Goal: Transaction & Acquisition: Obtain resource

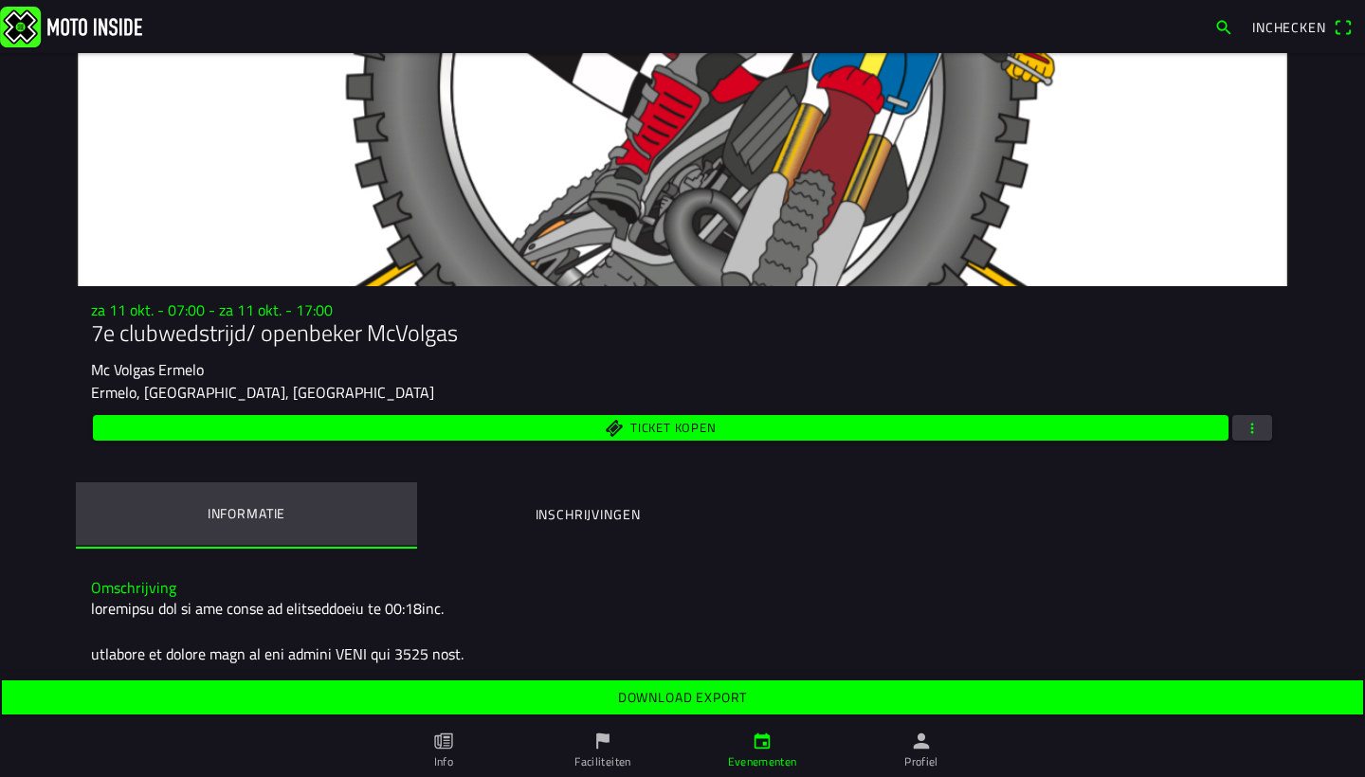
click at [310, 521] on button "Informatie" at bounding box center [246, 513] width 341 height 63
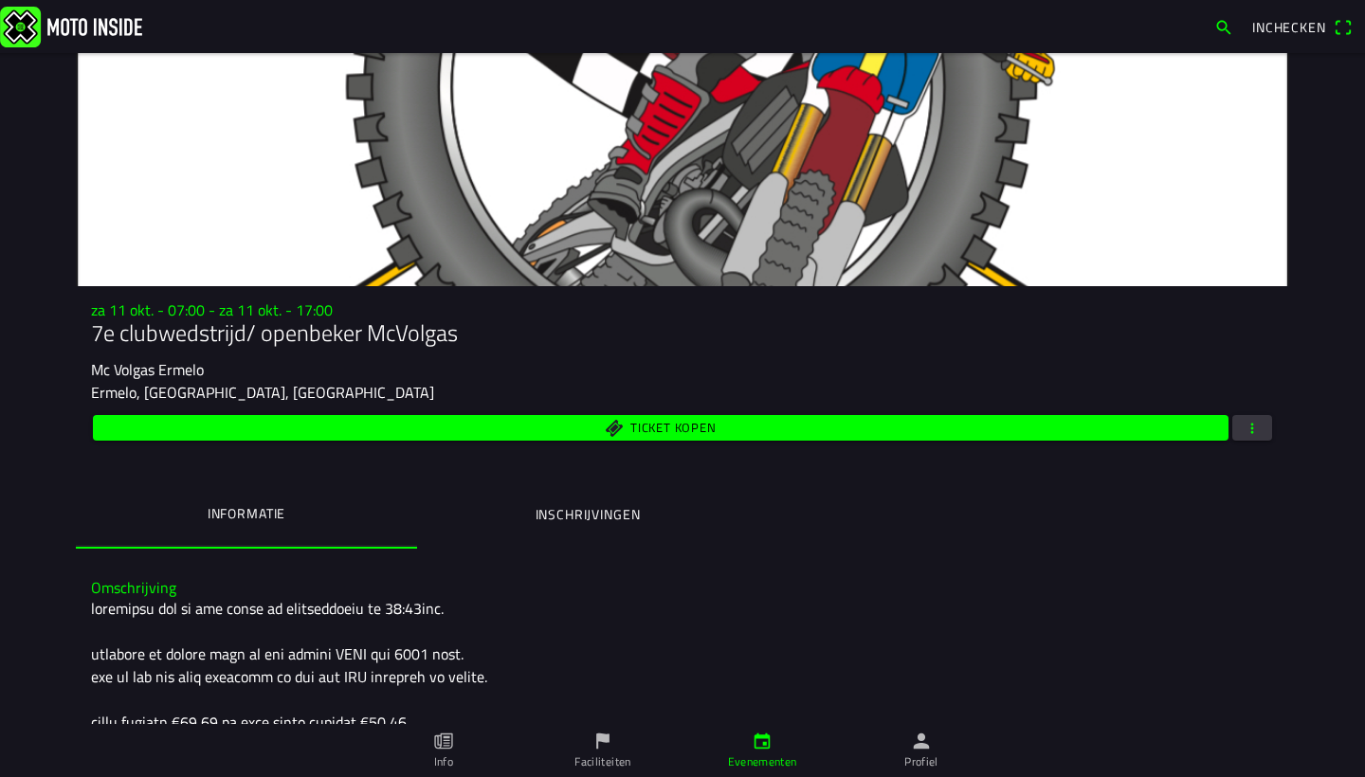
click at [1125, 423] on span "Ticket kopen" at bounding box center [661, 428] width 1114 height 26
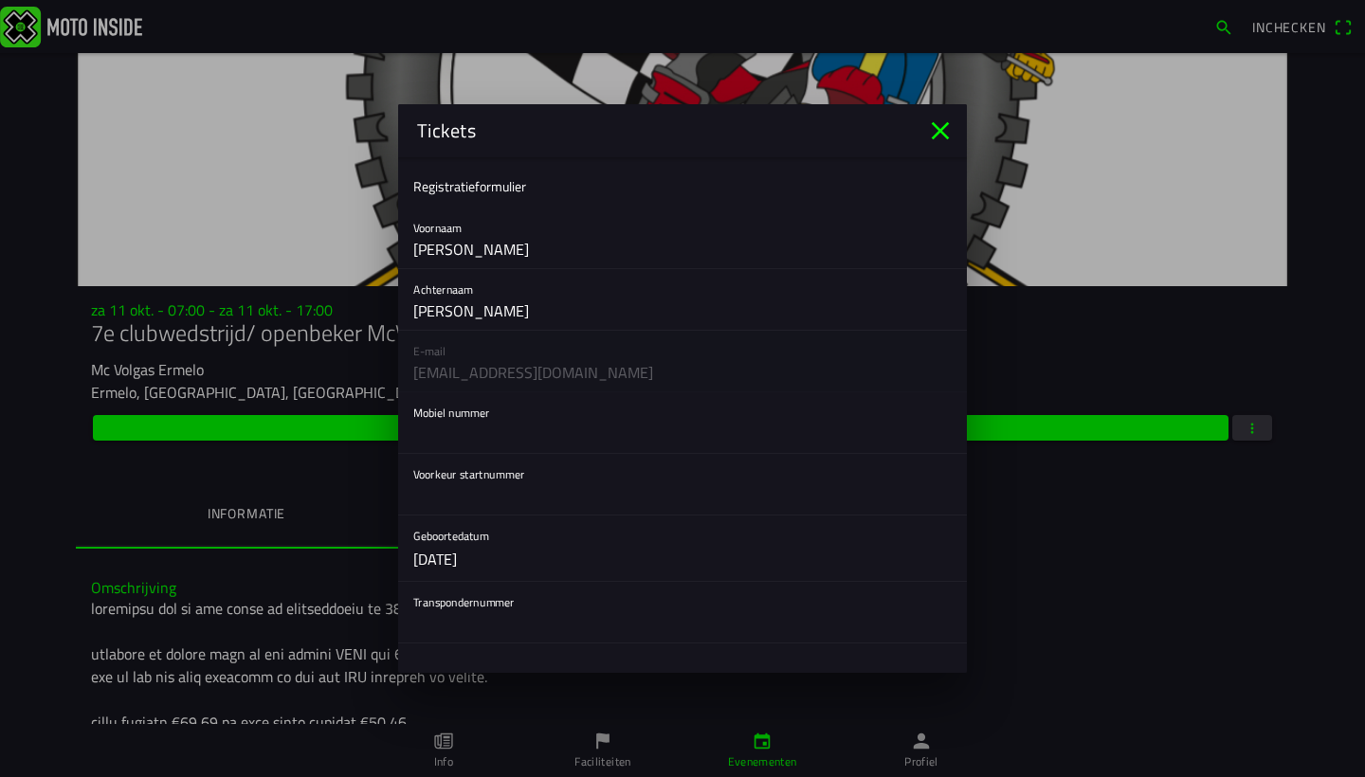
click at [930, 130] on icon "close" at bounding box center [940, 131] width 30 height 30
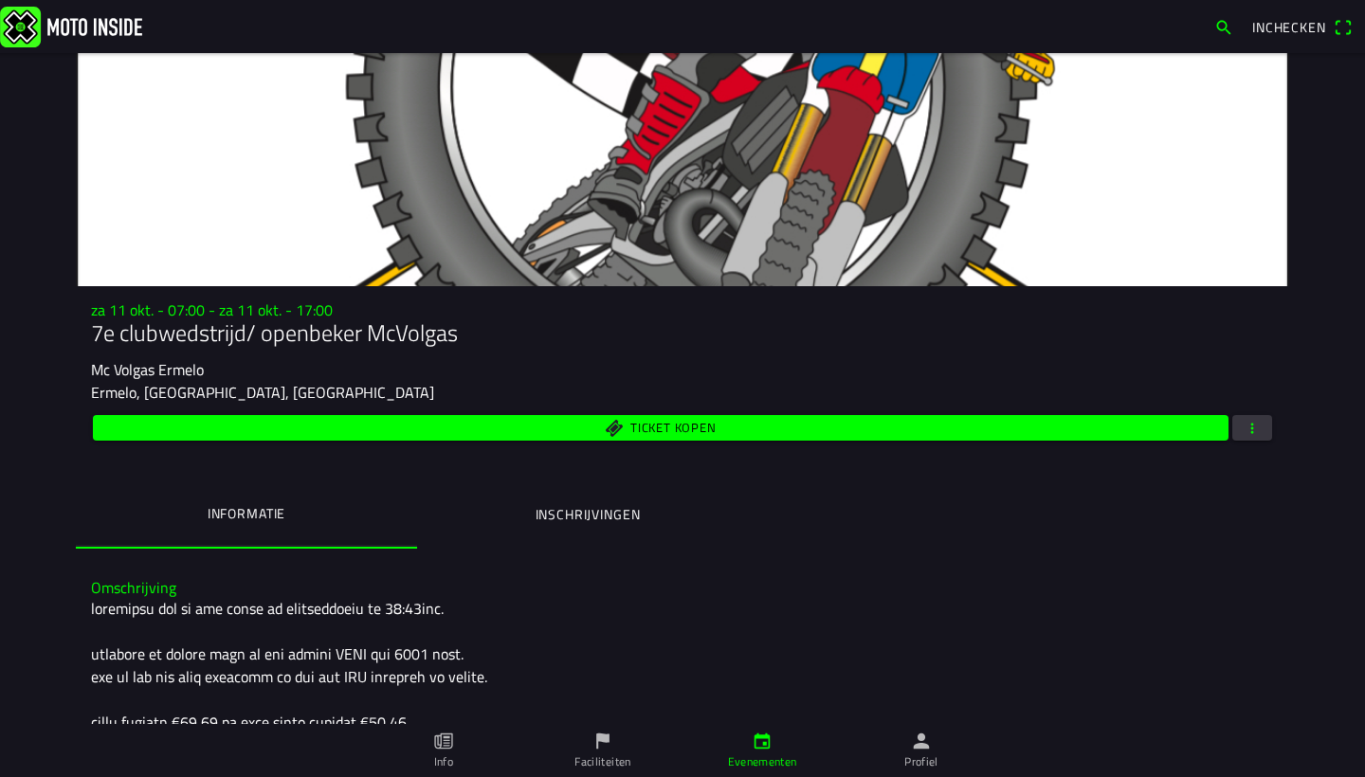
click at [1243, 431] on span "button" at bounding box center [1251, 428] width 17 height 26
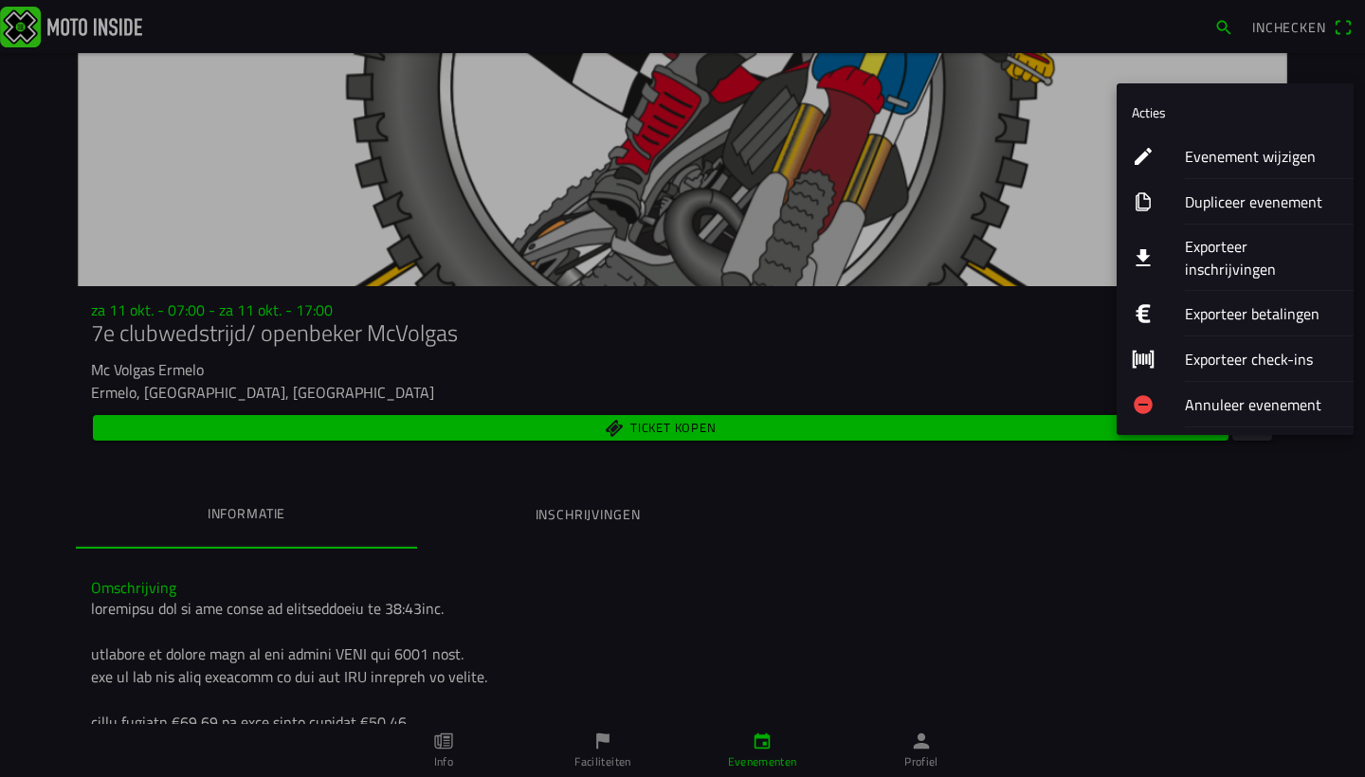
click at [1259, 242] on ion-label "Exporteer inschrijvingen" at bounding box center [1262, 257] width 154 height 45
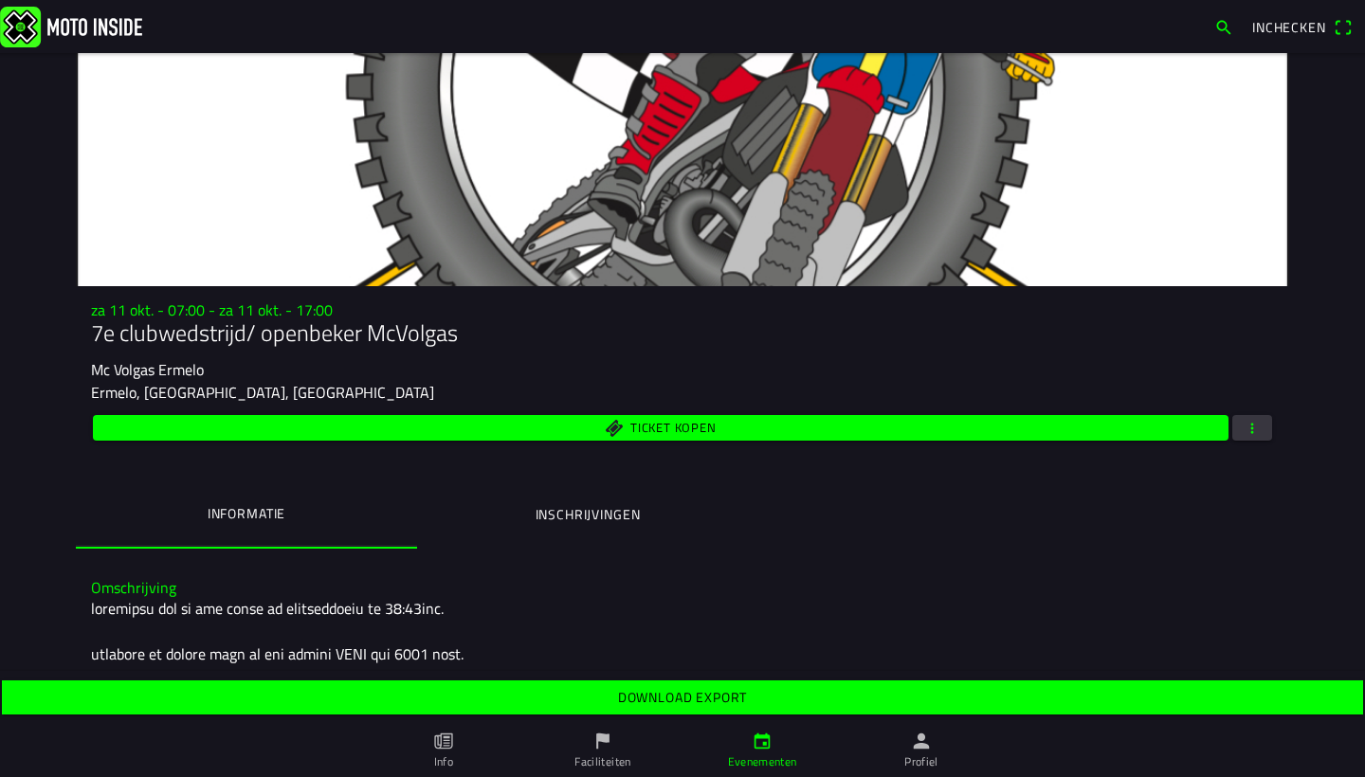
click at [628, 686] on span "Download export" at bounding box center [682, 697] width 1332 height 34
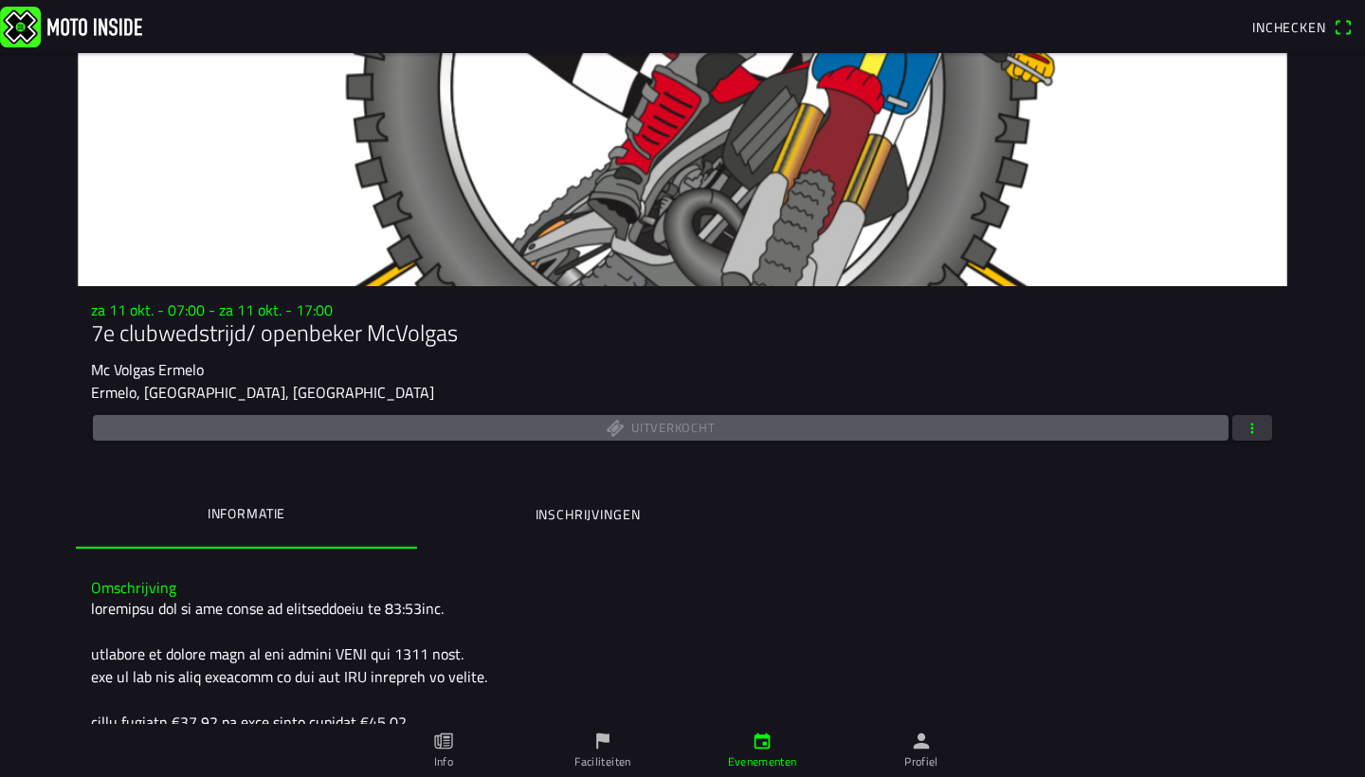
click at [1250, 437] on span "button" at bounding box center [1251, 428] width 17 height 26
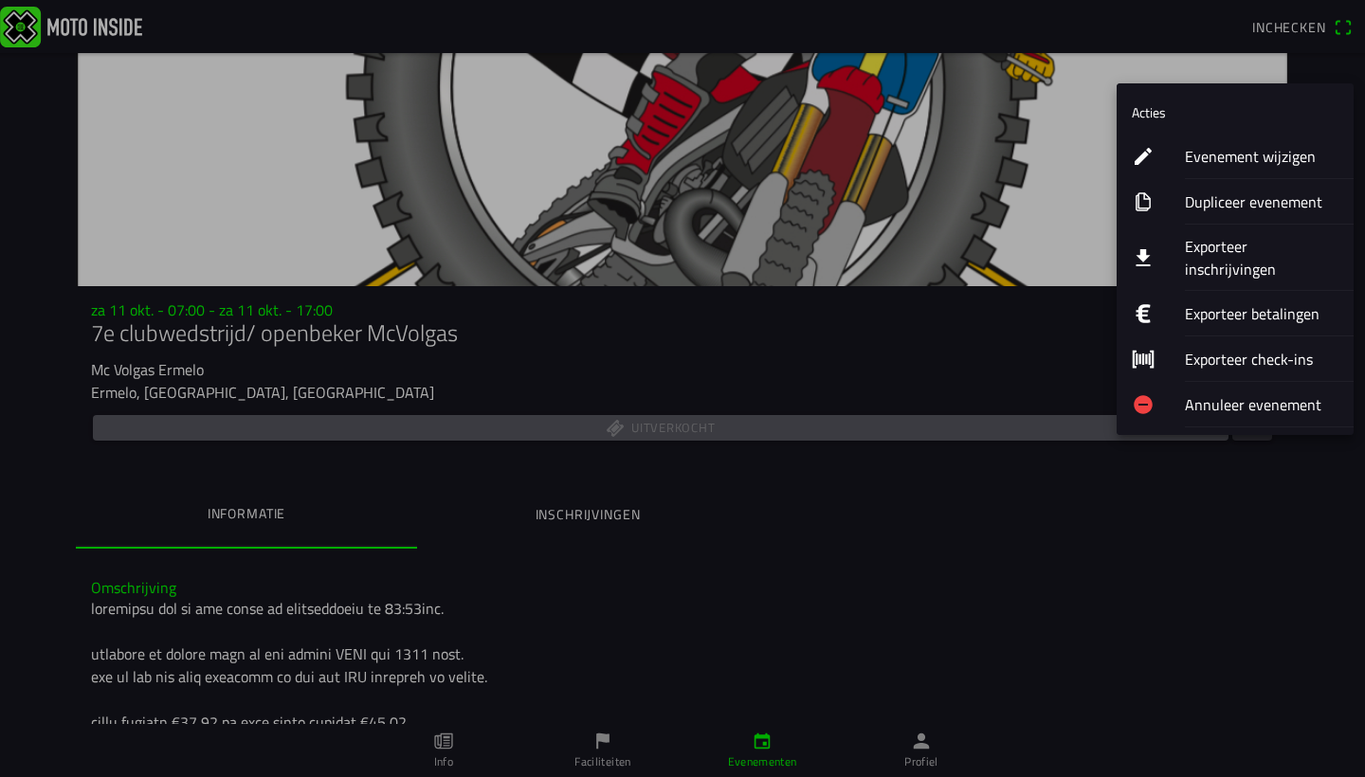
click at [1274, 240] on ion-label "Exporteer inschrijvingen" at bounding box center [1262, 257] width 154 height 45
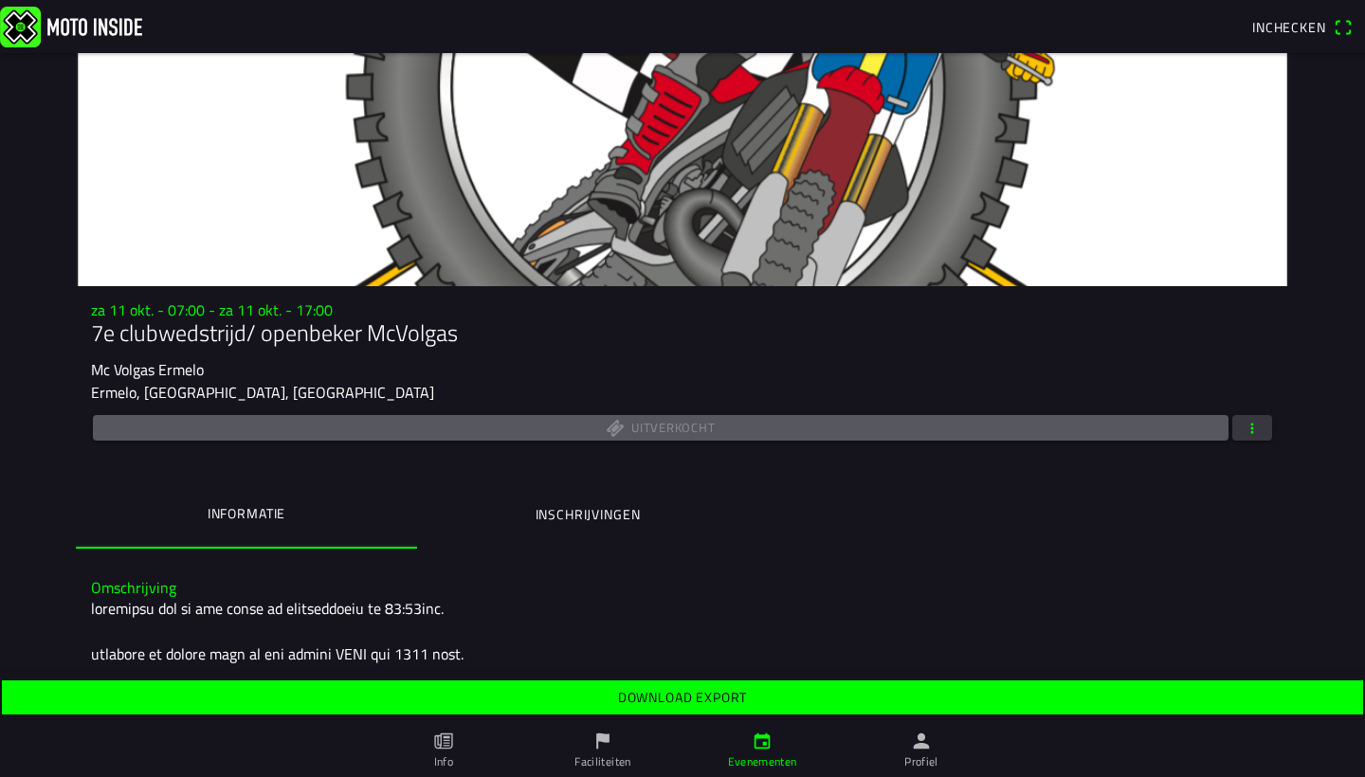
click at [0, 0] on slot "Download export" at bounding box center [0, 0] width 0 height 0
